Goal: Check status

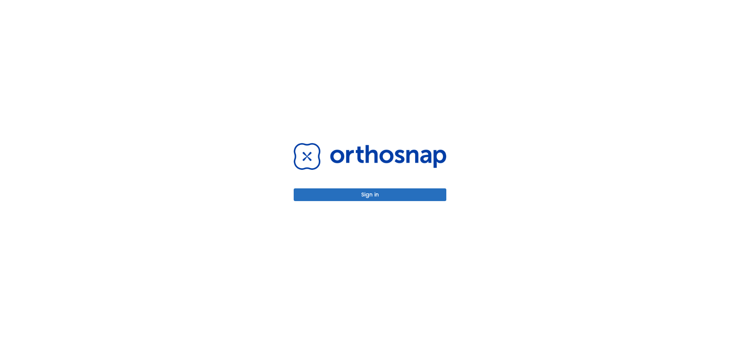
click at [363, 195] on button "Sign in" at bounding box center [370, 194] width 153 height 13
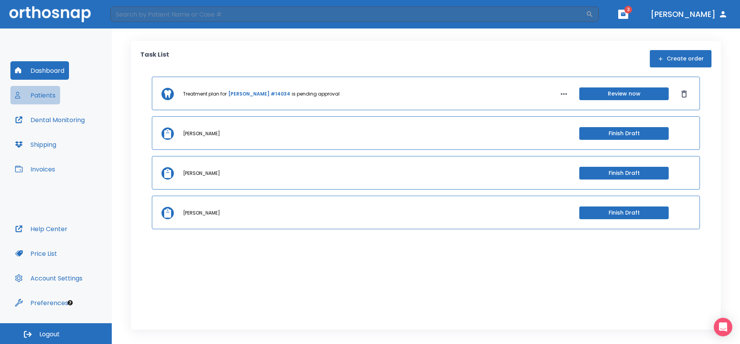
click at [49, 92] on button "Patients" at bounding box center [35, 95] width 50 height 18
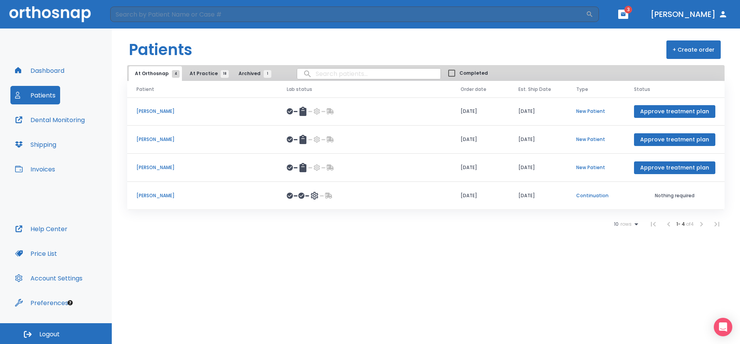
click at [158, 193] on p "[PERSON_NAME]" at bounding box center [202, 195] width 132 height 7
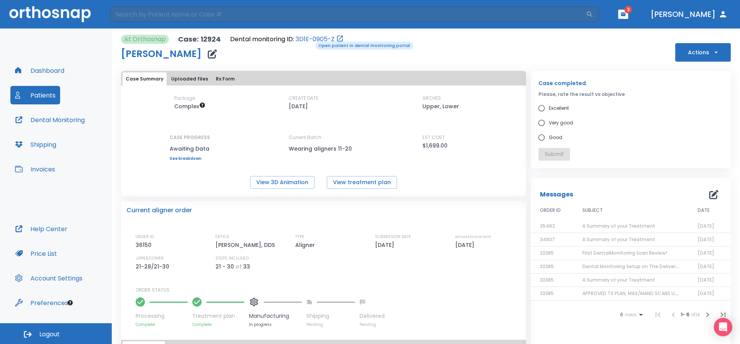
click at [310, 41] on link "3D1E-0905-Z" at bounding box center [315, 39] width 39 height 9
